Goal: Task Accomplishment & Management: Manage account settings

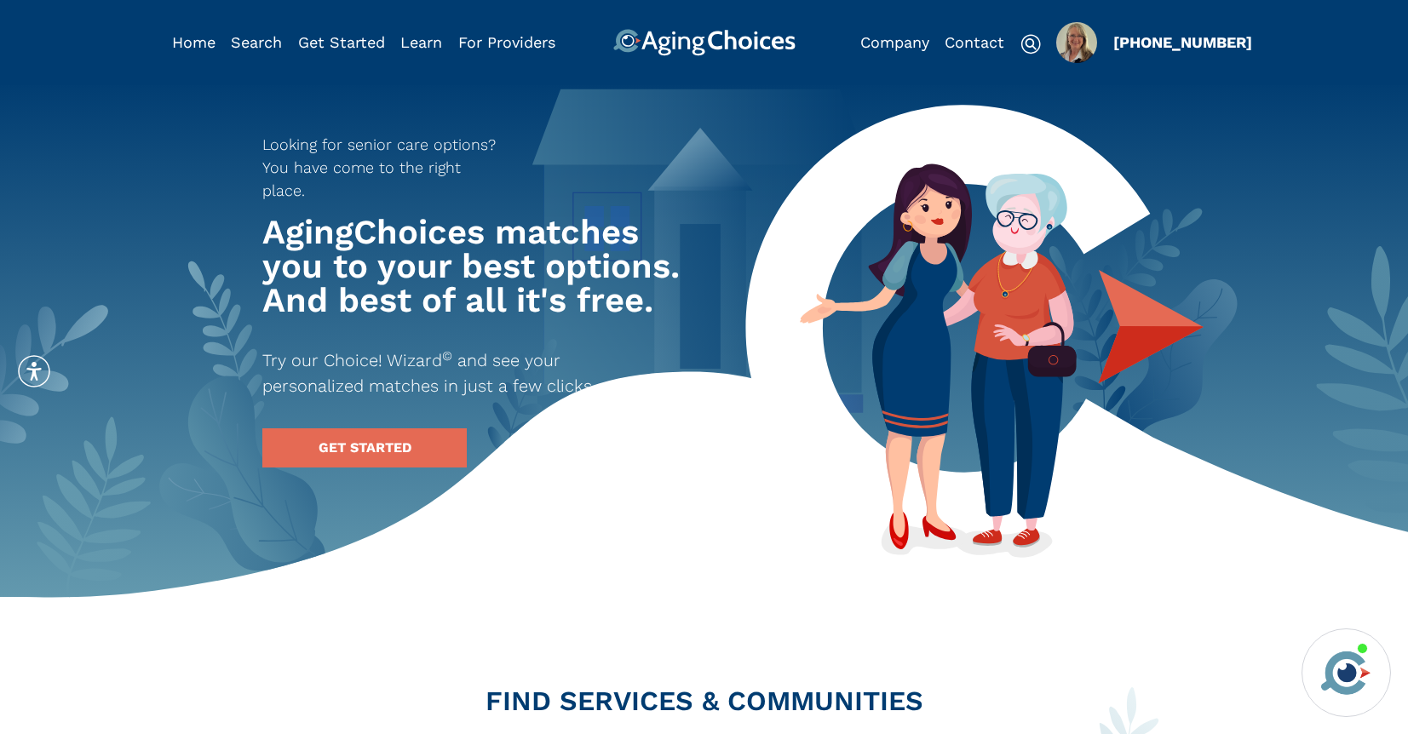
click at [1086, 41] on img "Popover trigger" at bounding box center [1076, 42] width 41 height 41
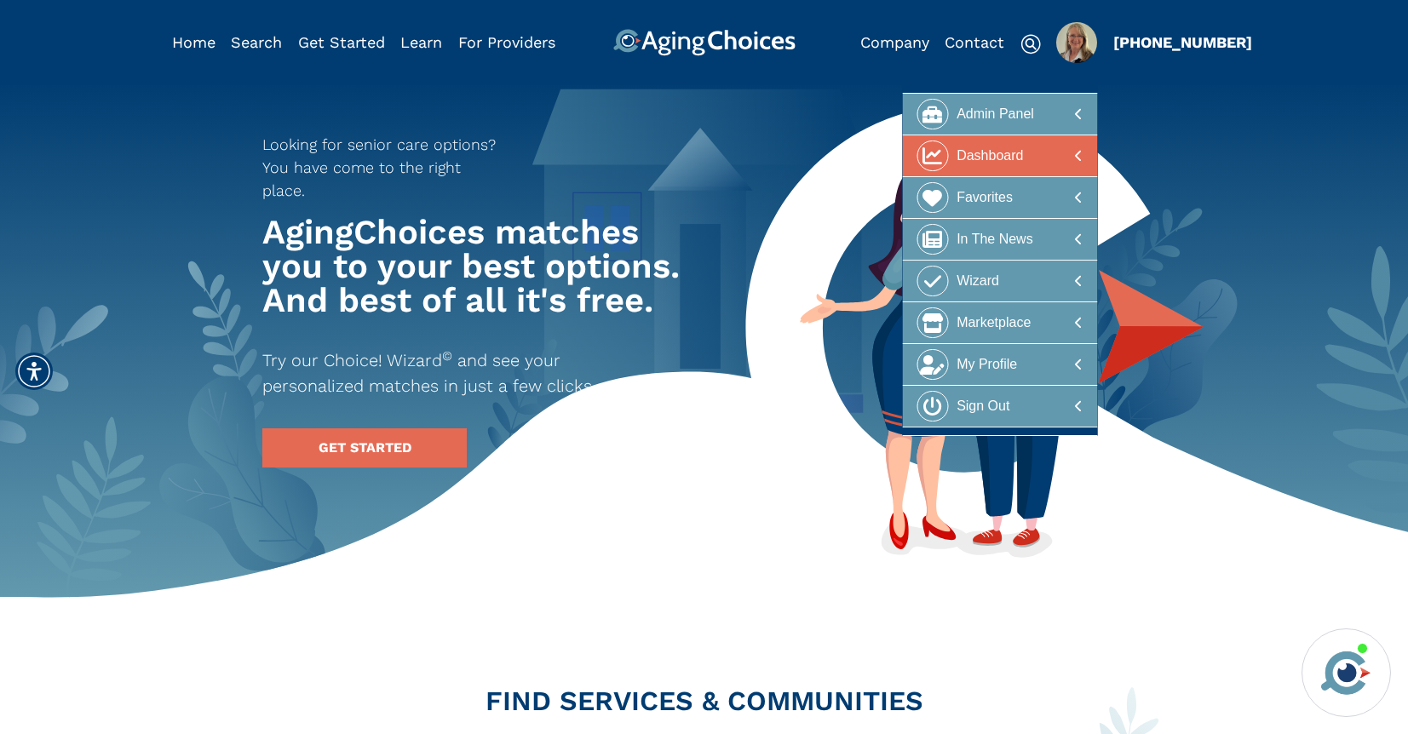
click at [1026, 141] on div at bounding box center [1000, 157] width 165 height 32
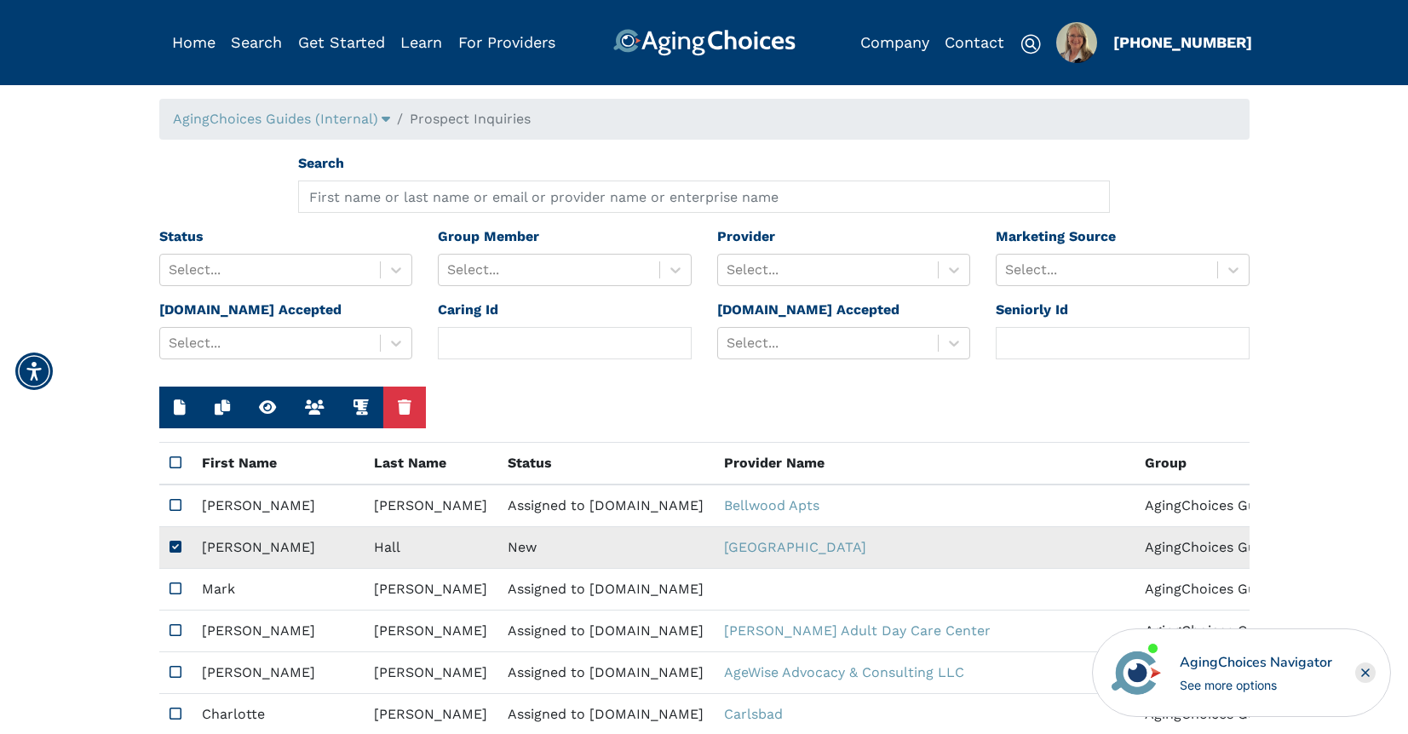
click at [498, 547] on td "New" at bounding box center [606, 548] width 216 height 42
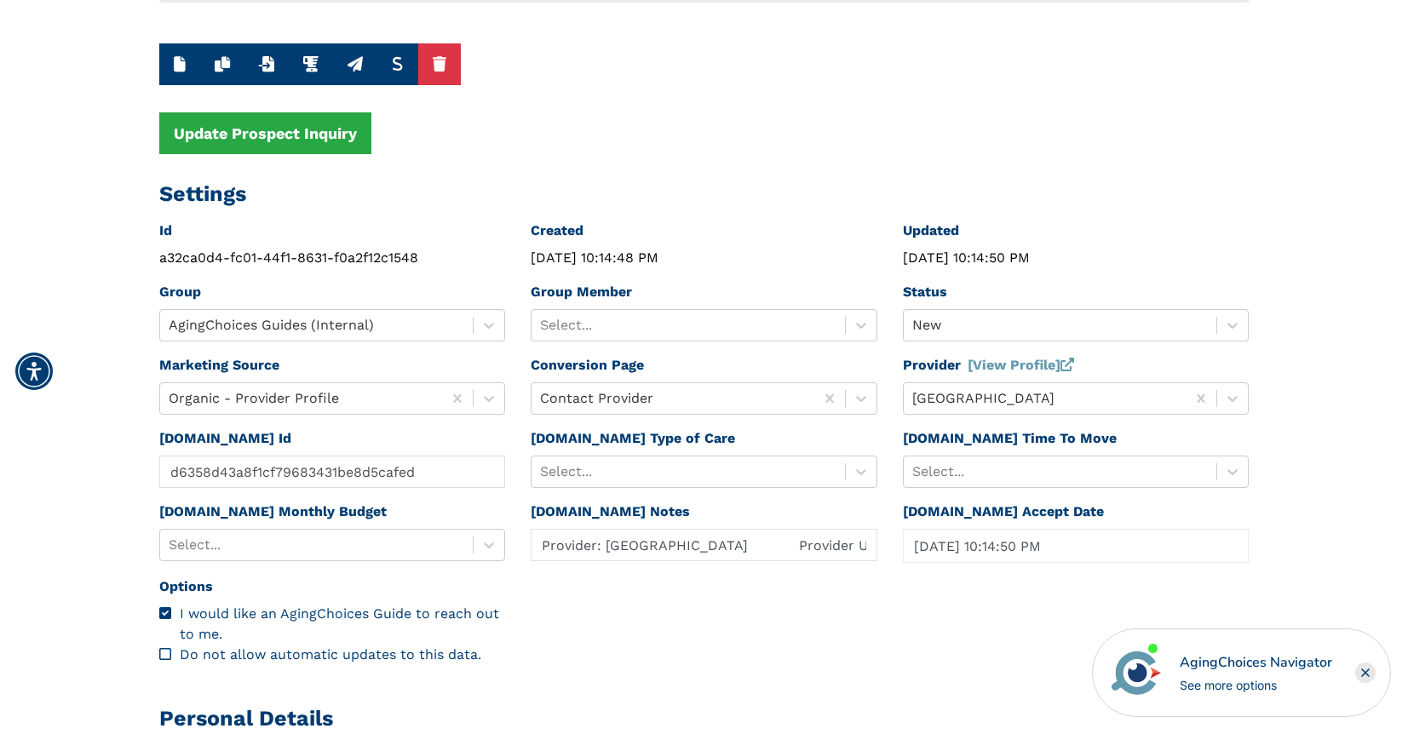
scroll to position [138, 0]
click at [1030, 365] on link "[View Profile]" at bounding box center [1021, 364] width 106 height 16
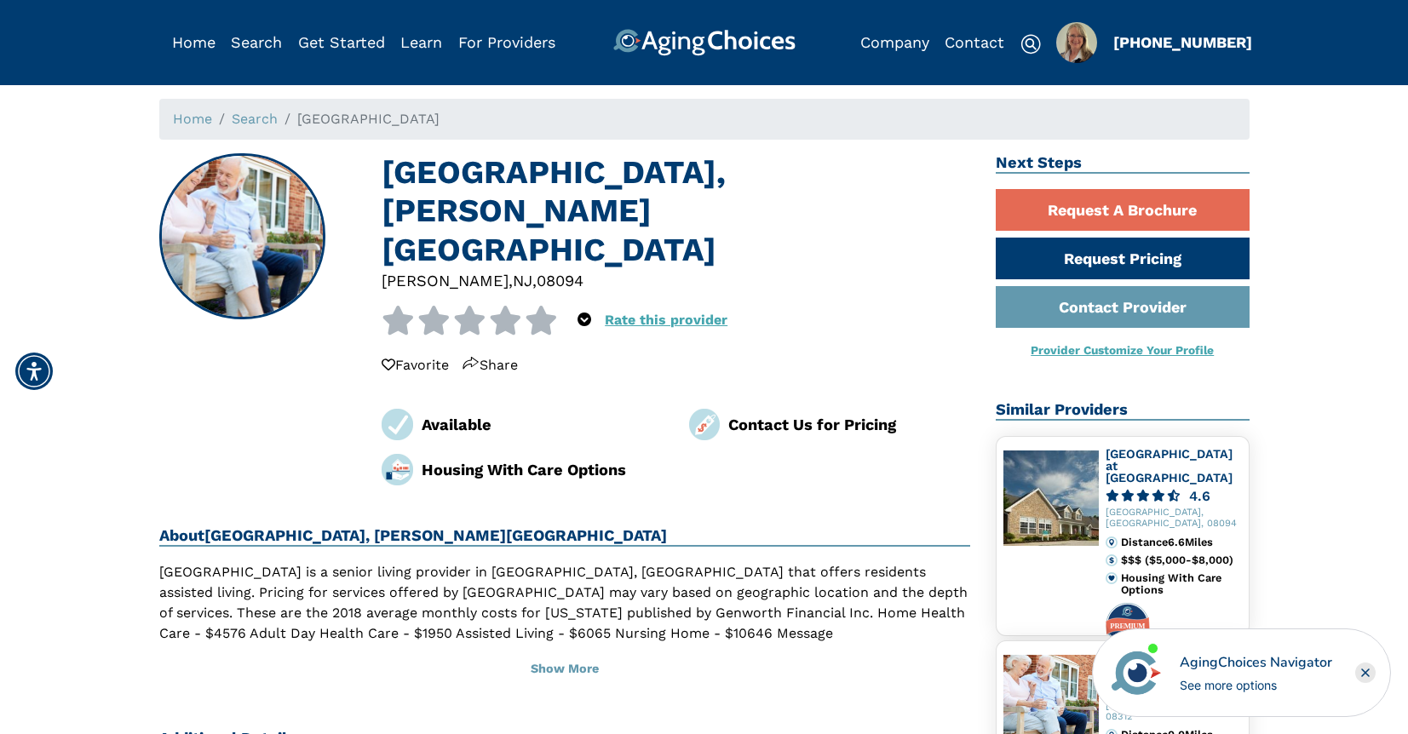
click at [1367, 673] on icon "Close" at bounding box center [1365, 673] width 7 height 7
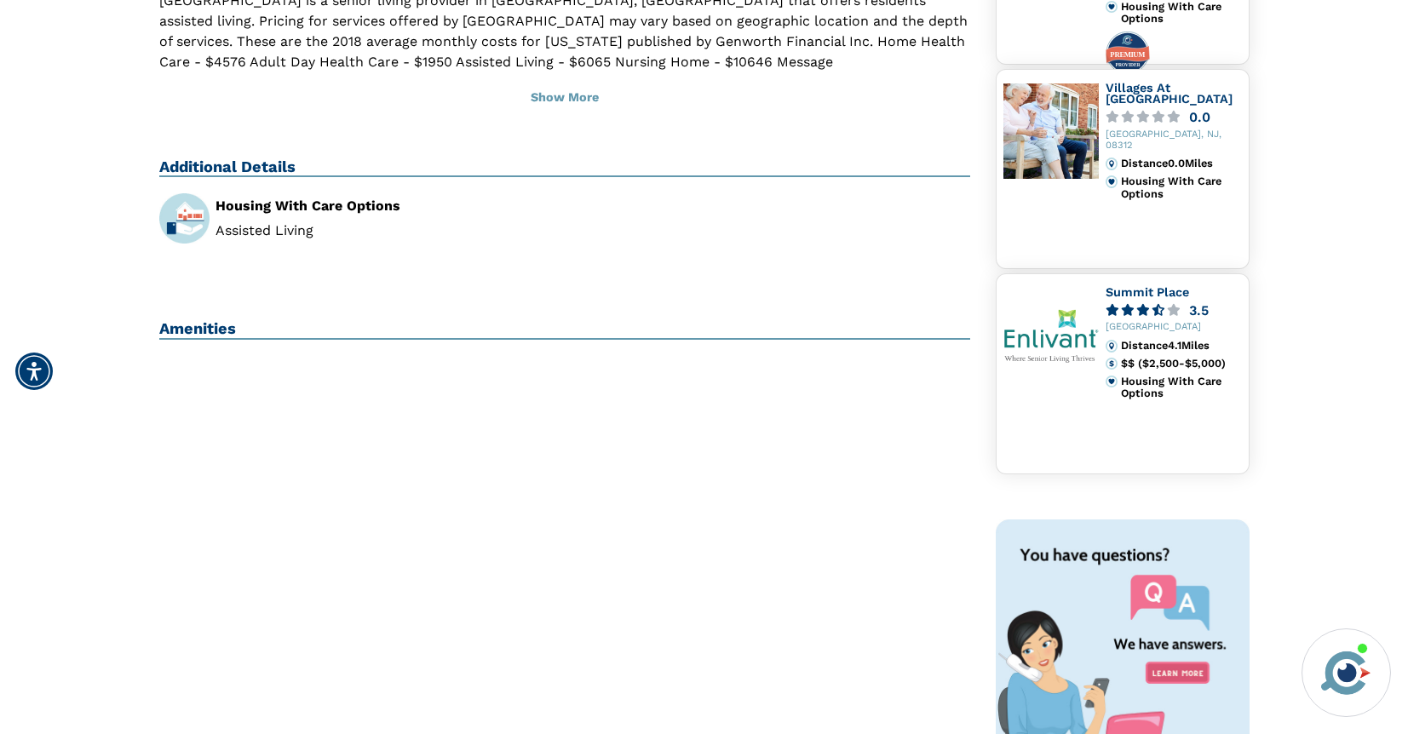
scroll to position [80, 0]
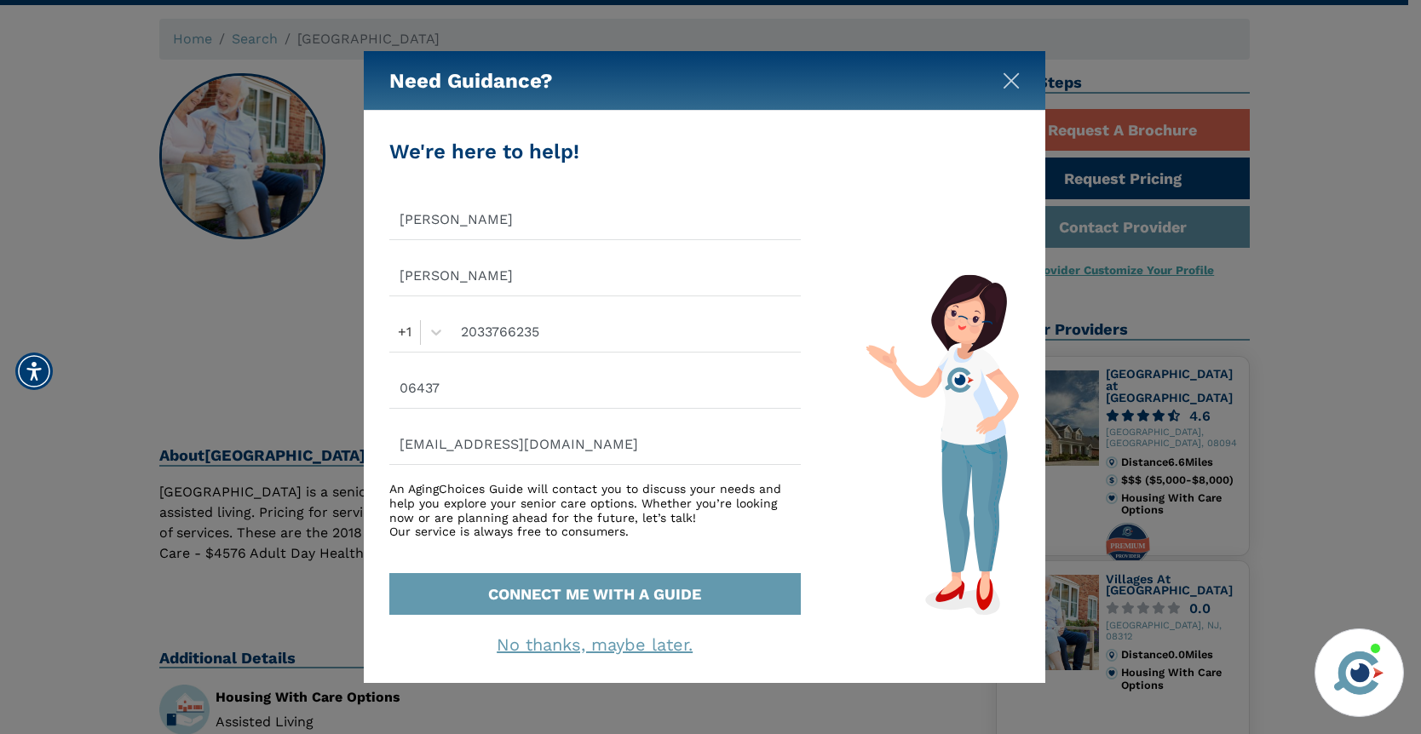
click at [1013, 78] on img "Close" at bounding box center [1011, 80] width 17 height 17
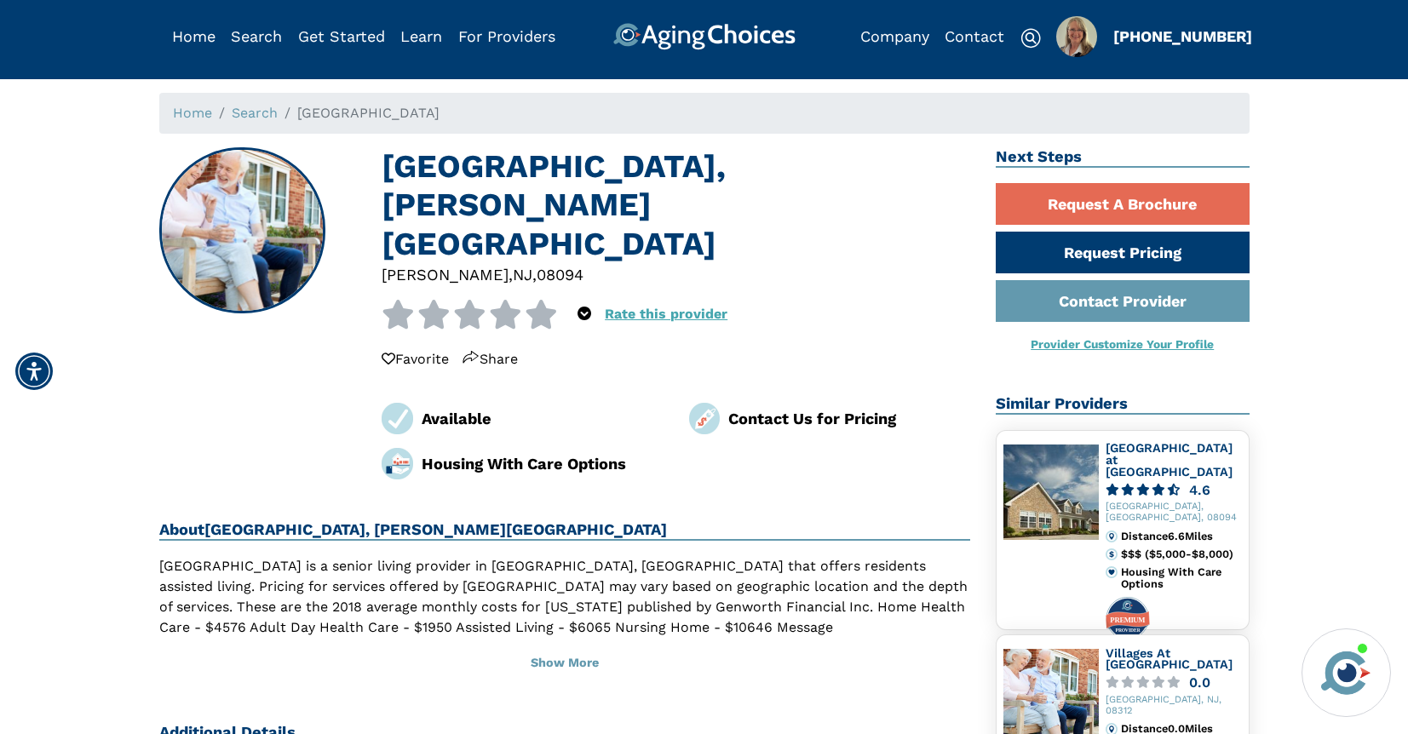
scroll to position [0, 0]
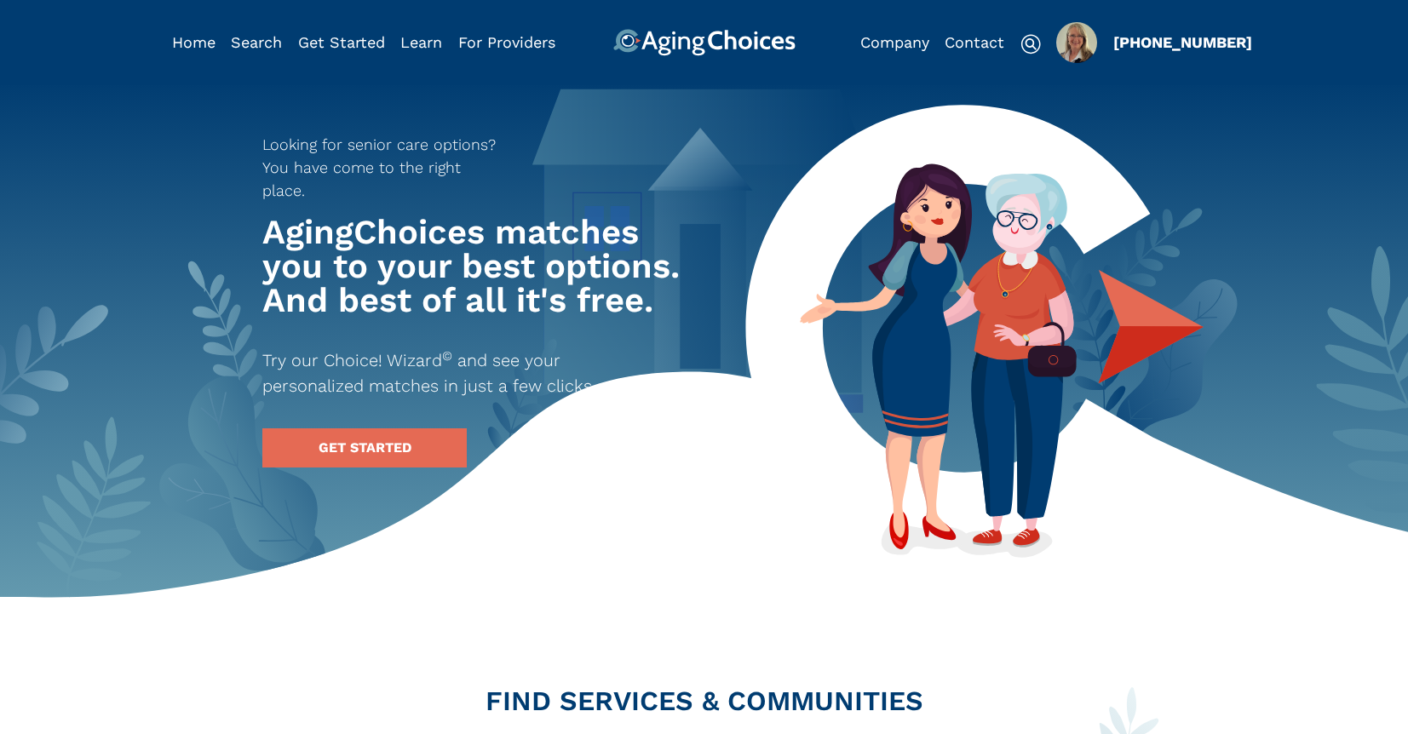
click at [1080, 48] on img "Popover trigger" at bounding box center [1076, 42] width 41 height 41
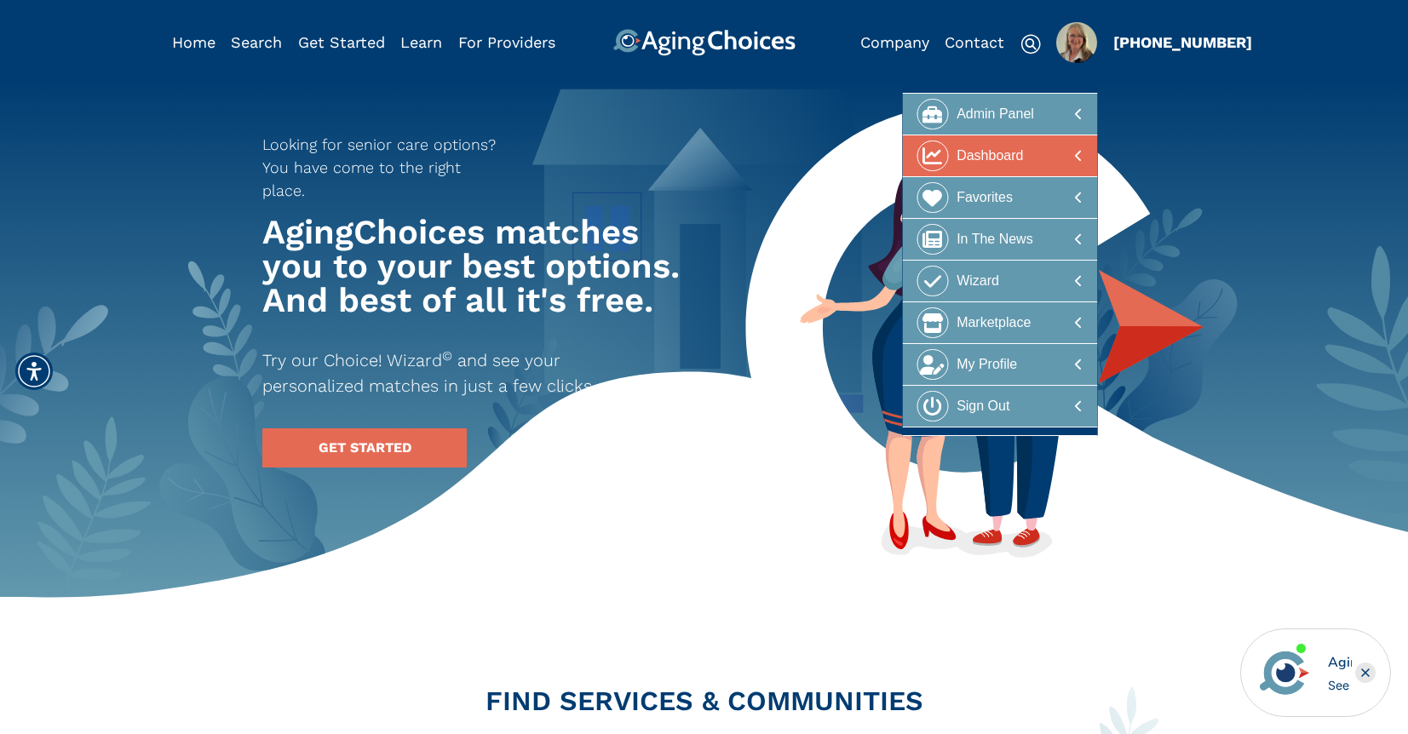
click at [1037, 148] on div at bounding box center [1000, 157] width 165 height 32
